Goal: Task Accomplishment & Management: Complete application form

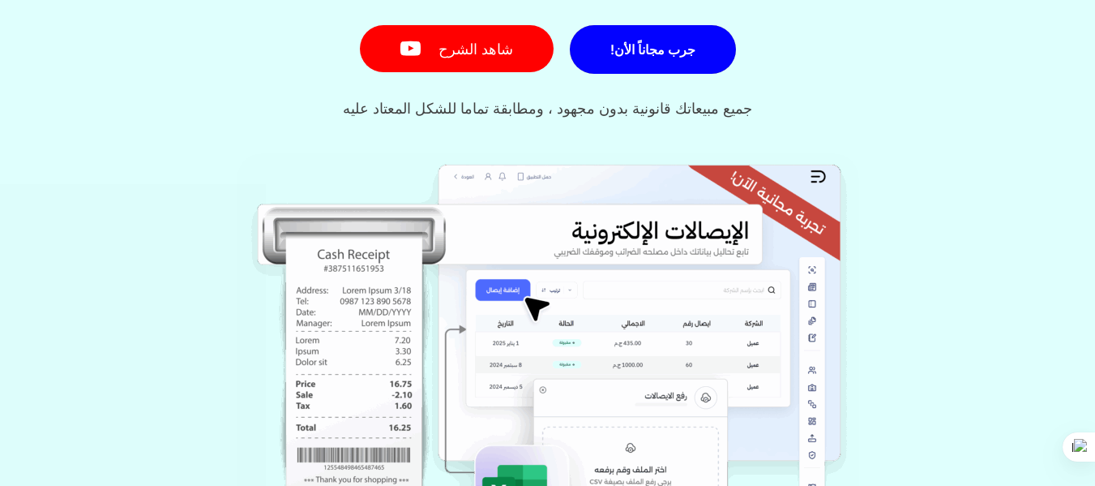
scroll to position [242, 0]
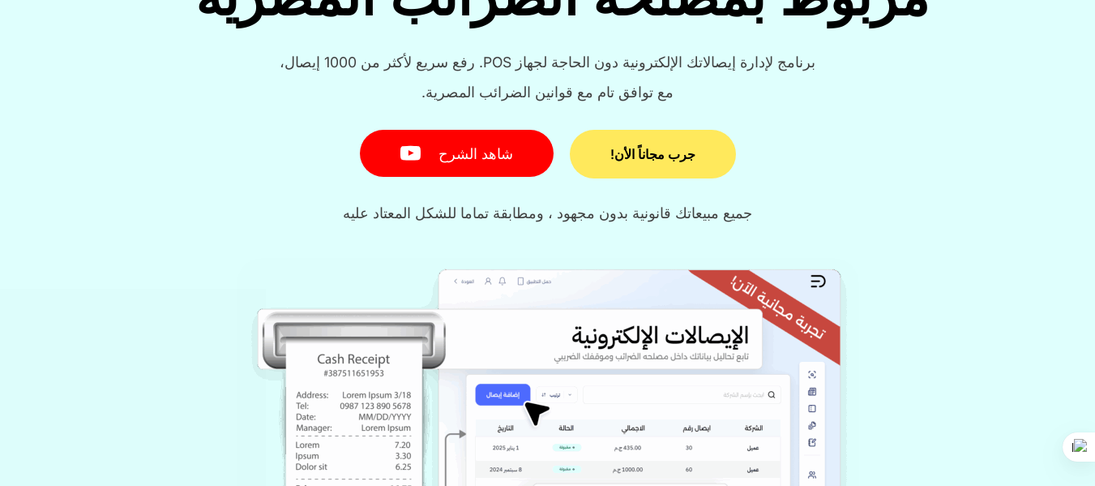
click at [647, 150] on span "جرب مجاناً الأن!" at bounding box center [653, 154] width 85 height 13
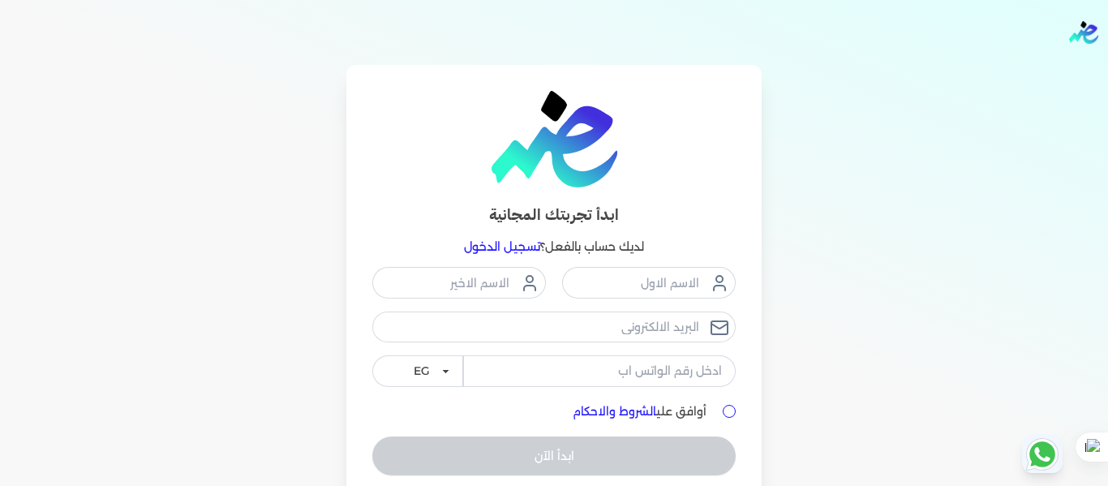
scroll to position [67, 0]
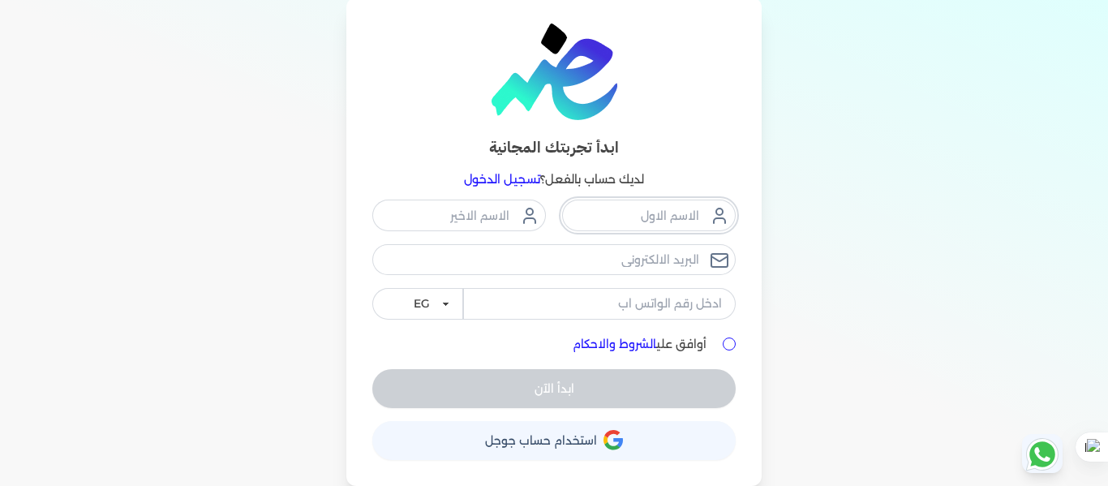
click at [664, 216] on input "text" at bounding box center [649, 214] width 174 height 31
click at [495, 179] on link "تسجيل الدخول" at bounding box center [502, 179] width 76 height 15
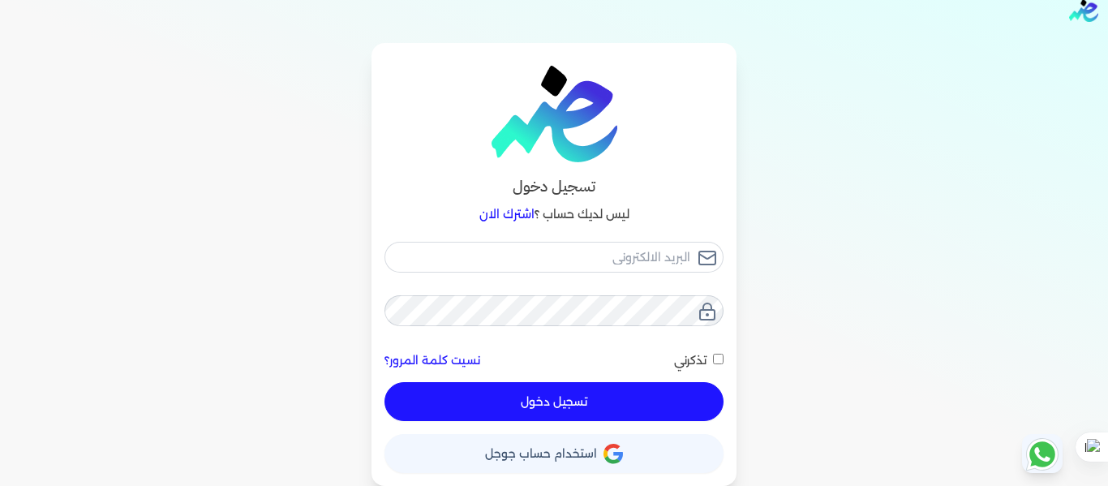
scroll to position [22, 0]
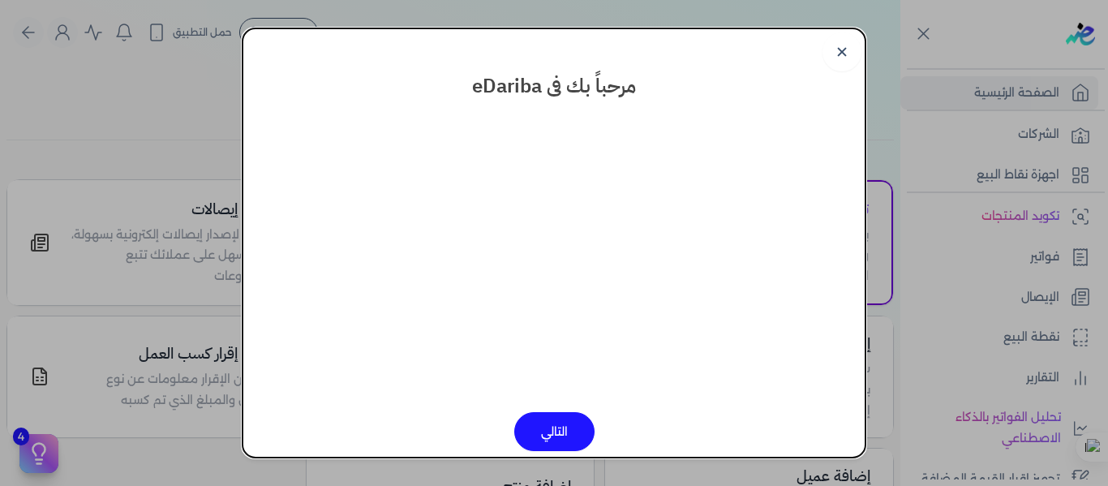
click at [560, 430] on button "التالي" at bounding box center [554, 431] width 80 height 39
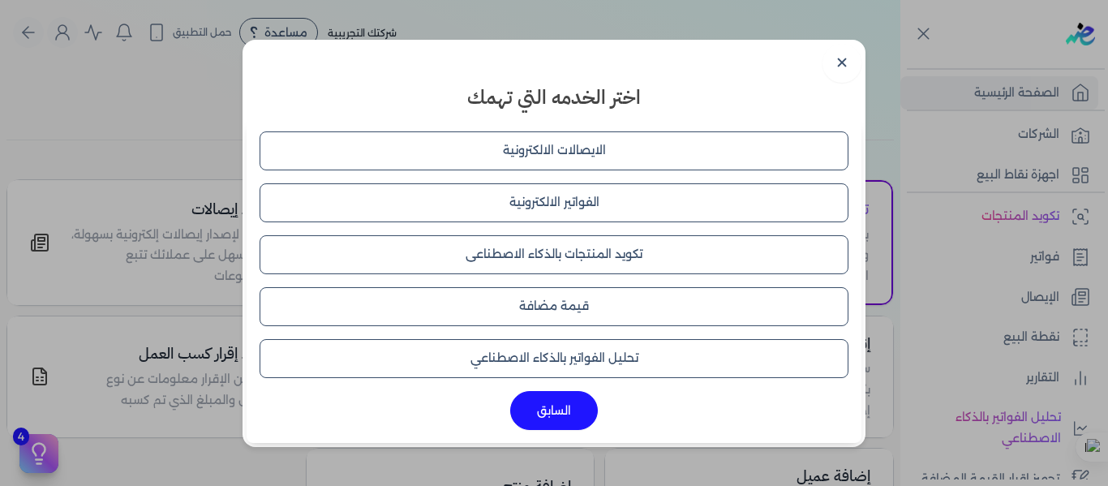
click at [557, 150] on button "الايصالات الالكترونية" at bounding box center [553, 150] width 589 height 39
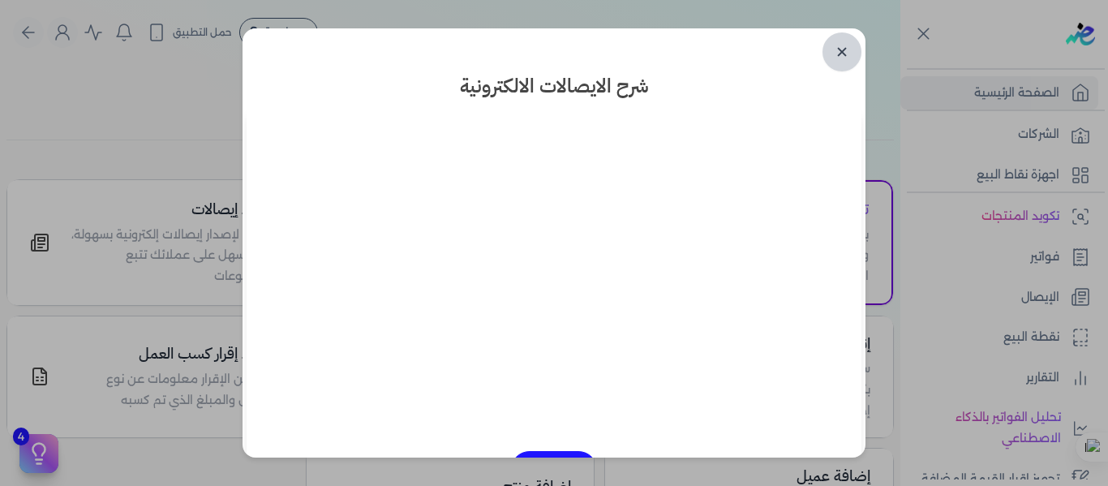
click at [842, 51] on link "✕" at bounding box center [841, 51] width 39 height 39
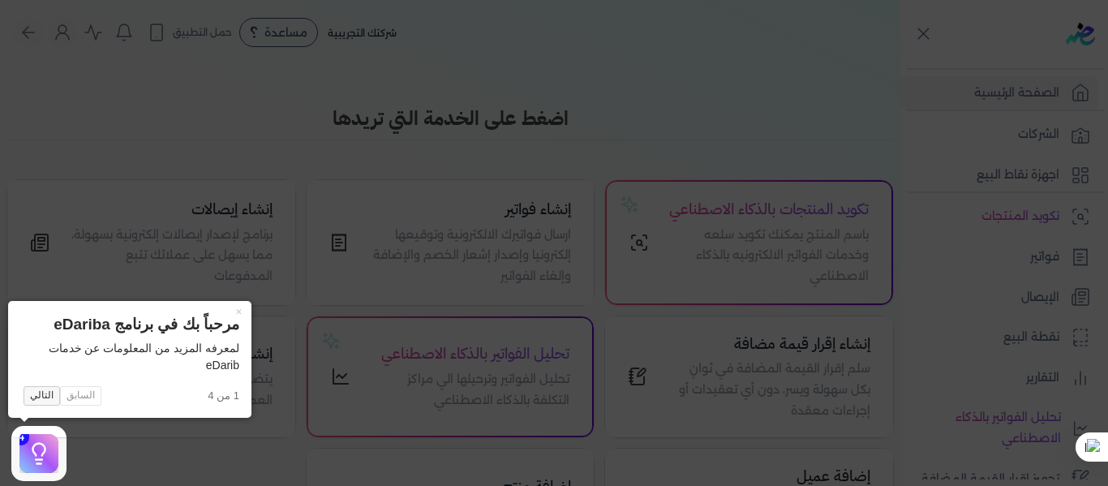
click at [38, 395] on button "التالي" at bounding box center [42, 395] width 36 height 19
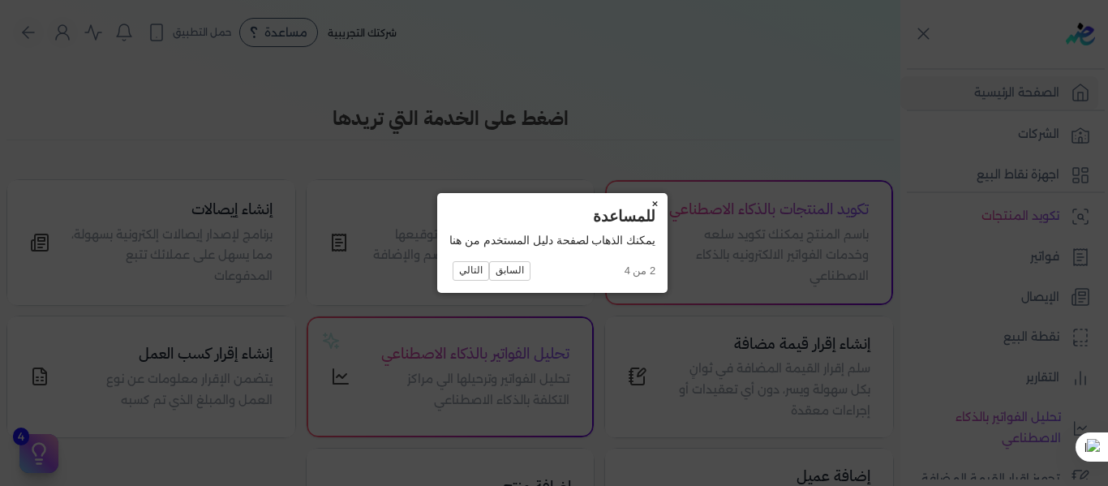
click at [658, 204] on button "×" at bounding box center [654, 204] width 26 height 23
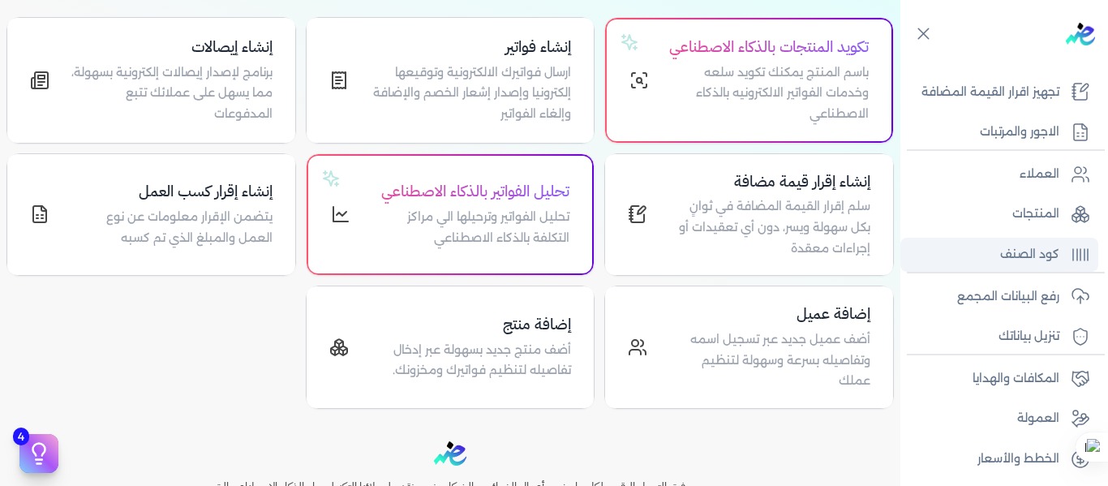
scroll to position [390, 0]
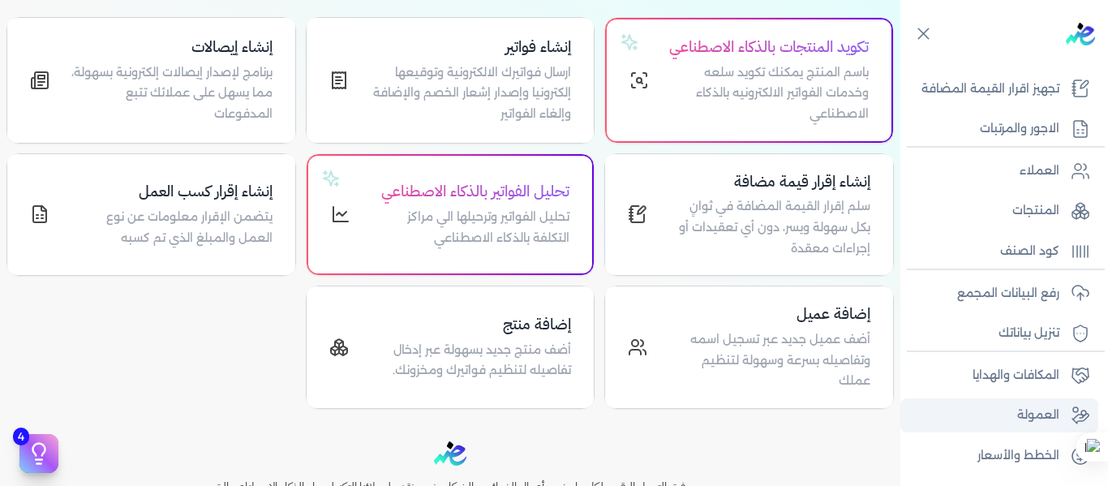
click at [1018, 411] on p "العمولة" at bounding box center [1038, 415] width 42 height 21
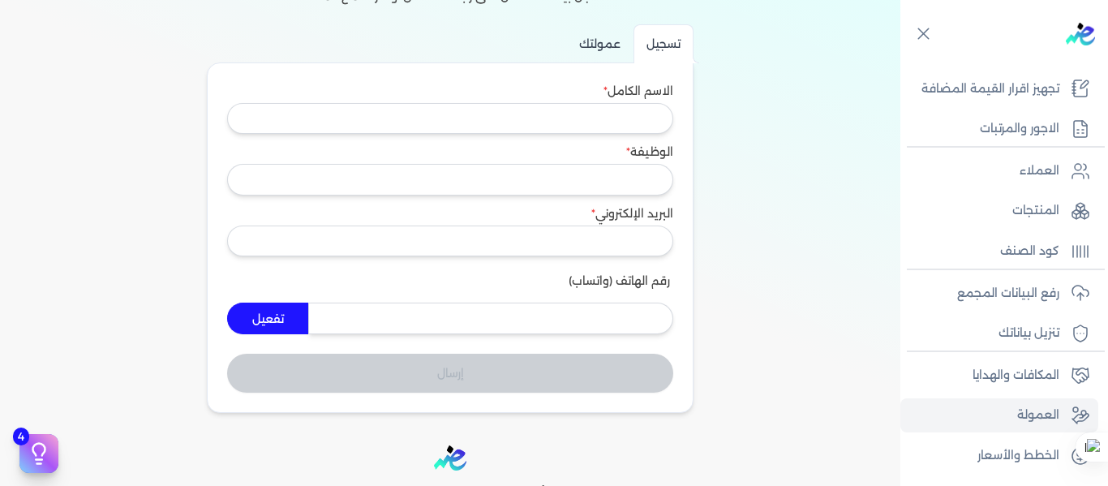
scroll to position [309, 0]
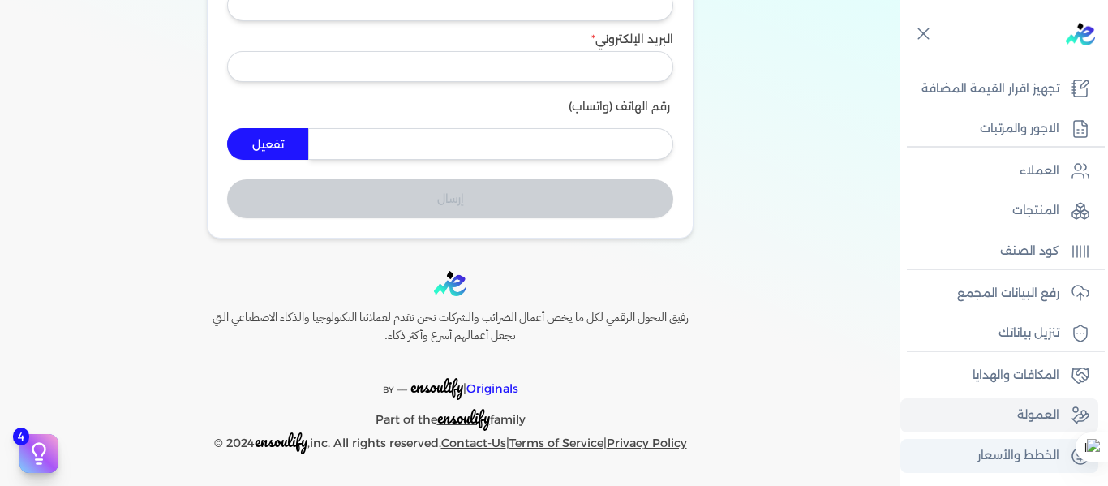
click at [1011, 458] on p "الخطط والأسعار" at bounding box center [1018, 455] width 82 height 21
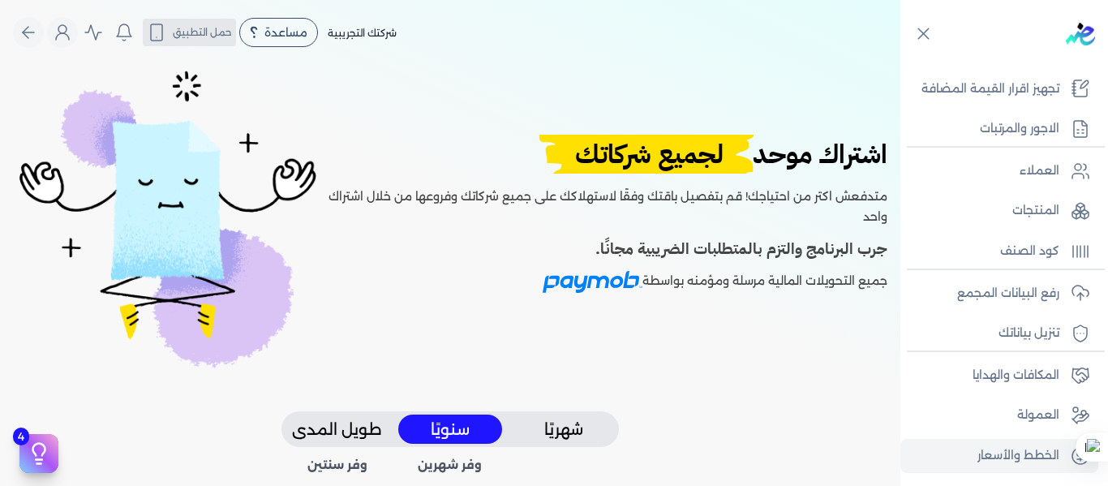
click at [176, 32] on button "حمل التطبيق" at bounding box center [189, 33] width 93 height 28
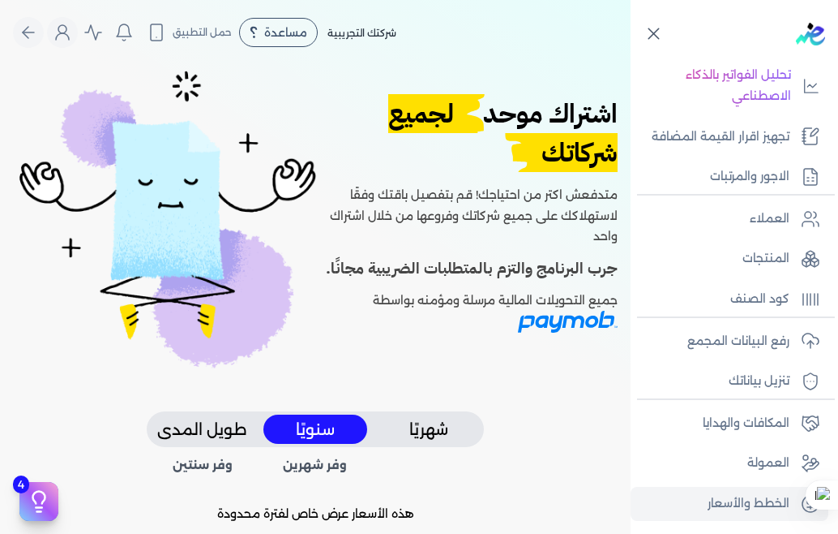
click at [655, 34] on icon at bounding box center [654, 34] width 20 height 20
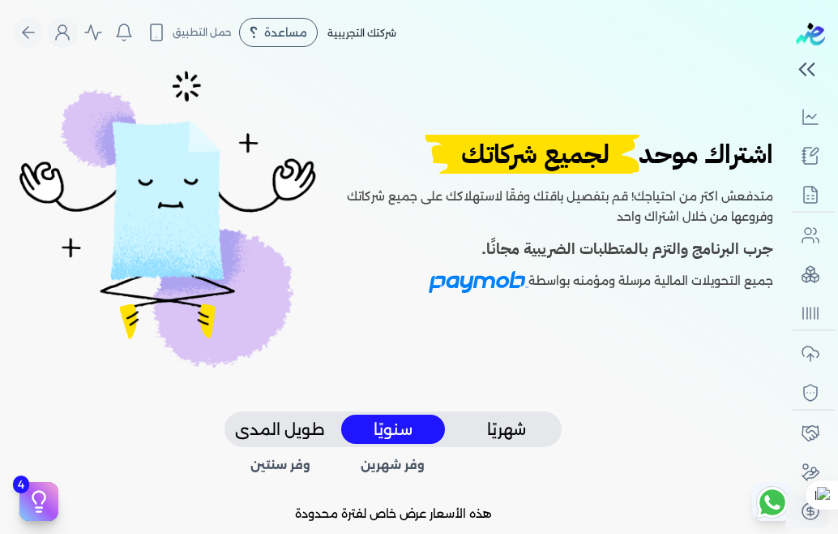
scroll to position [328, 0]
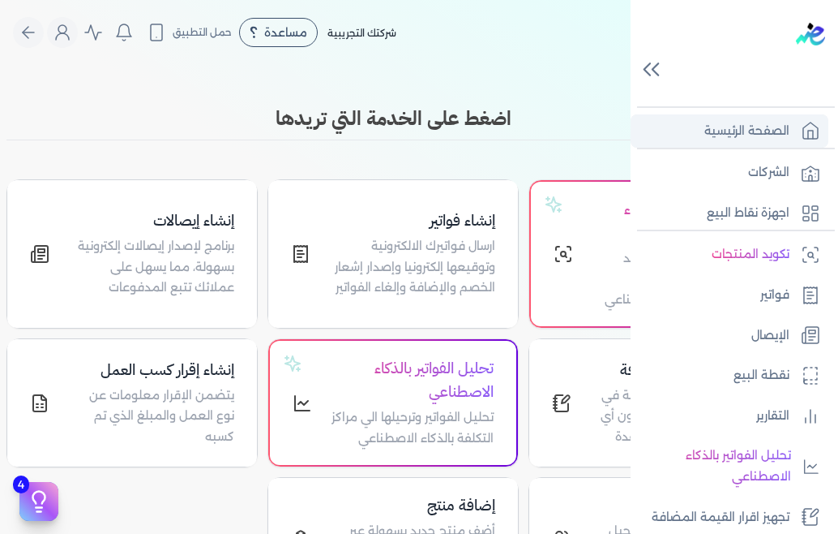
click at [809, 134] on icon at bounding box center [810, 130] width 19 height 19
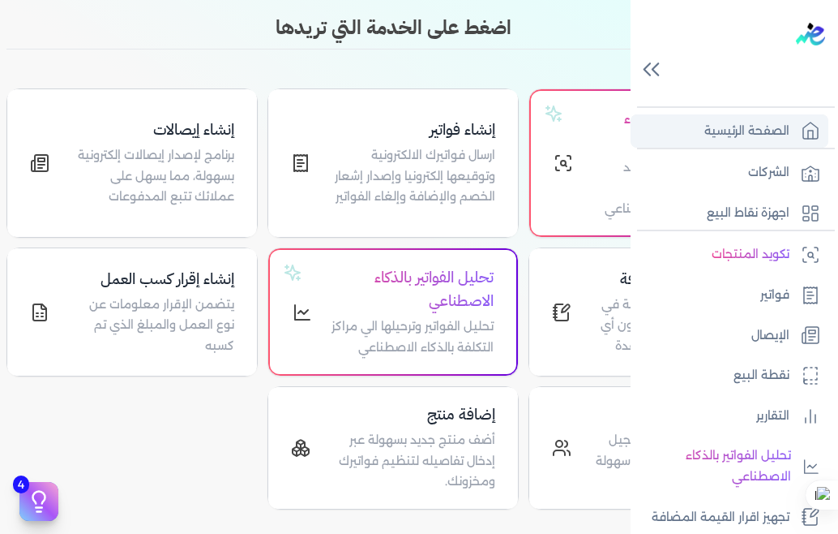
click at [753, 128] on p "الصفحة الرئيسية" at bounding box center [747, 131] width 85 height 21
click at [713, 128] on p "الصفحة الرئيسية" at bounding box center [747, 131] width 85 height 21
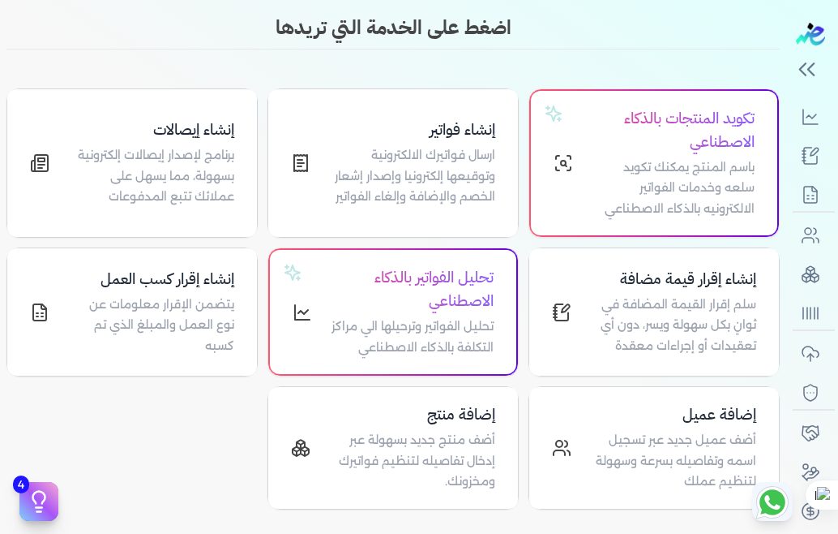
scroll to position [328, 0]
